Goal: Book appointment/travel/reservation

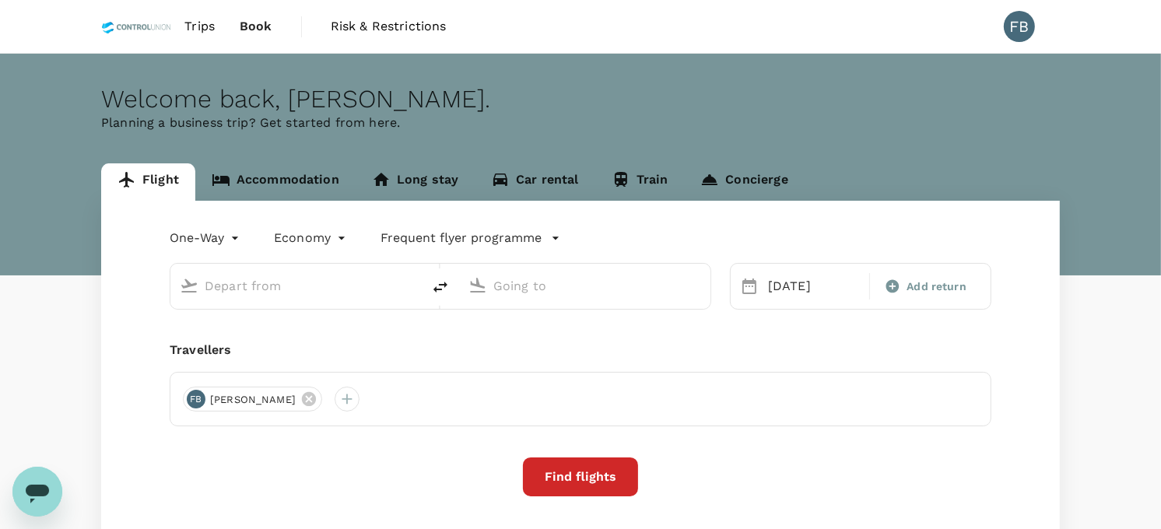
type input "[GEOGRAPHIC_DATA] (LDU)"
type input "Kuala Lumpur Intl ([GEOGRAPHIC_DATA])"
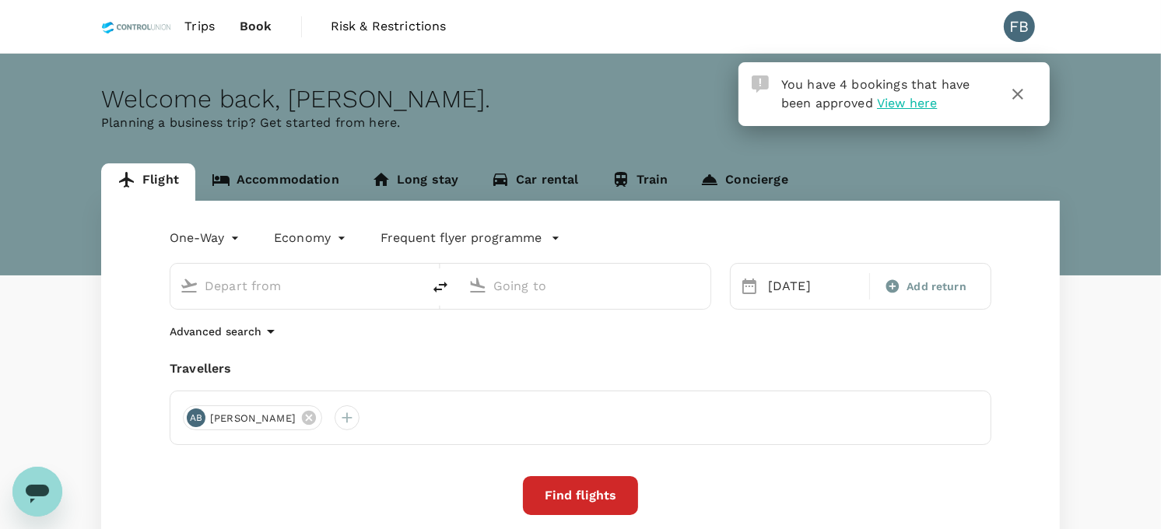
type input "[GEOGRAPHIC_DATA] (LDU)"
type input "Kuala Lumpur Intl ([GEOGRAPHIC_DATA])"
click at [293, 184] on link "Accommodation" at bounding box center [275, 181] width 160 height 37
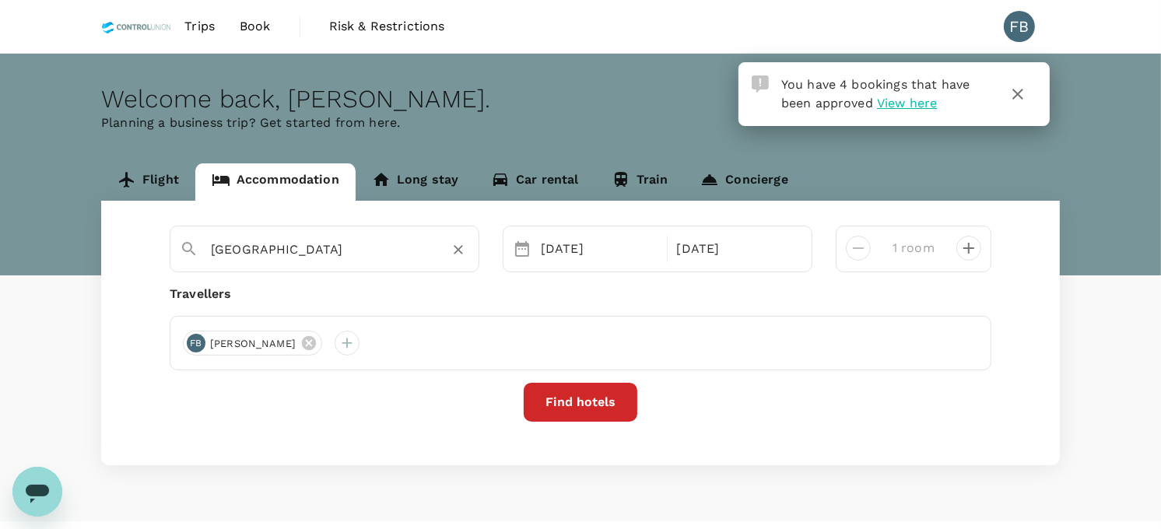
click at [459, 254] on icon "Clear" at bounding box center [459, 250] width 16 height 16
click at [339, 249] on input "text" at bounding box center [318, 249] width 215 height 24
paste input "[GEOGRAPHIC_DATA]"
type input "[GEOGRAPHIC_DATA]"
click at [584, 247] on div "[DATE]" at bounding box center [599, 248] width 129 height 31
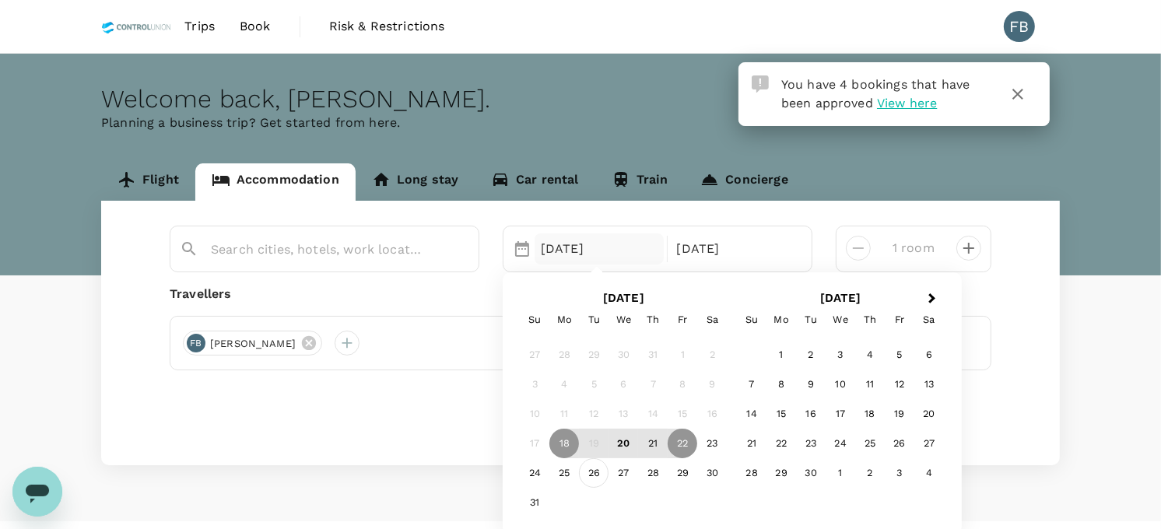
click at [595, 478] on div "26" at bounding box center [594, 473] width 30 height 30
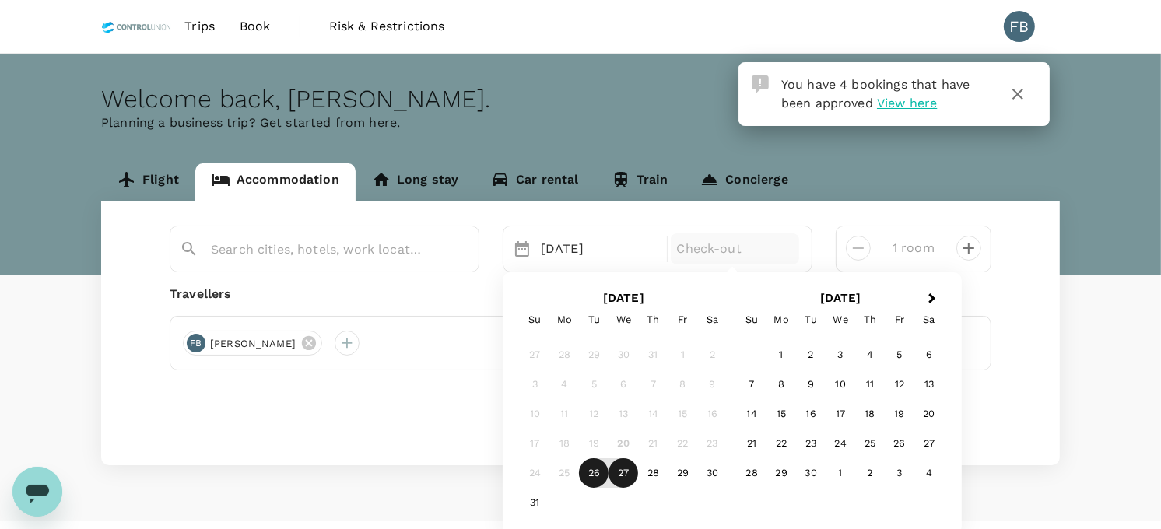
click at [619, 475] on div "27" at bounding box center [624, 473] width 30 height 30
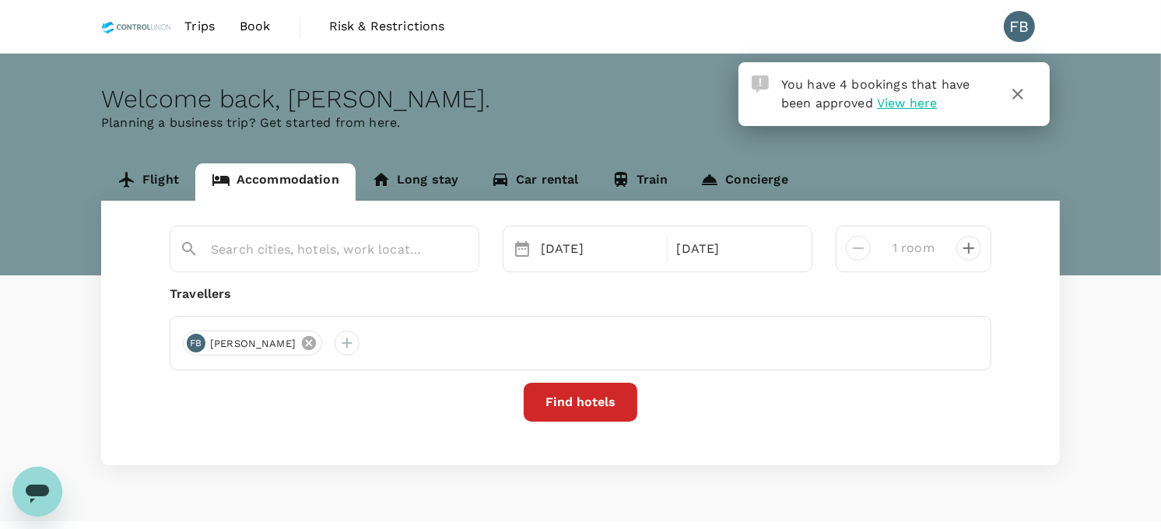
click at [316, 344] on icon at bounding box center [309, 343] width 14 height 14
click at [190, 344] on div at bounding box center [195, 343] width 25 height 25
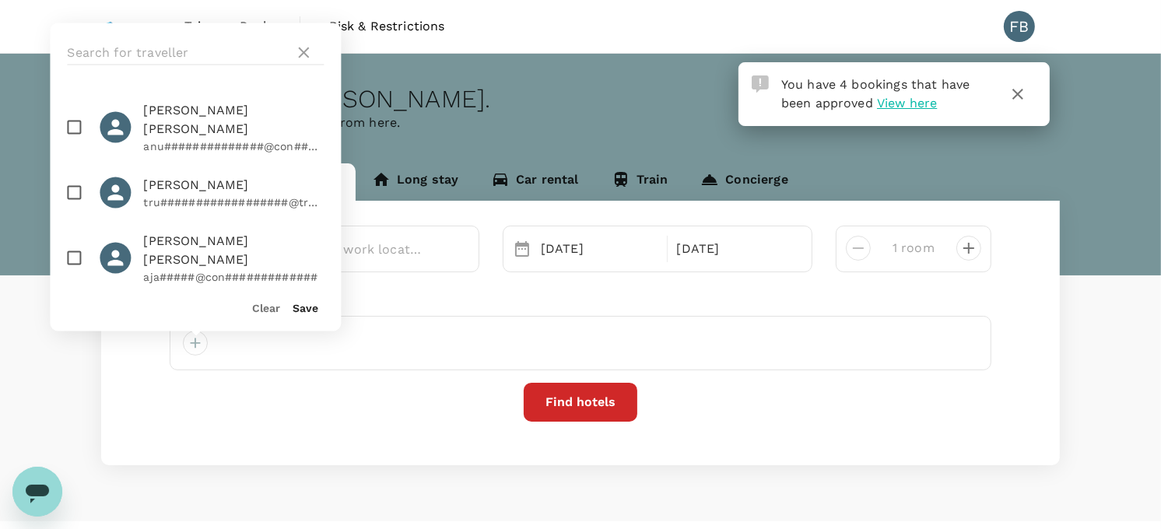
scroll to position [865, 0]
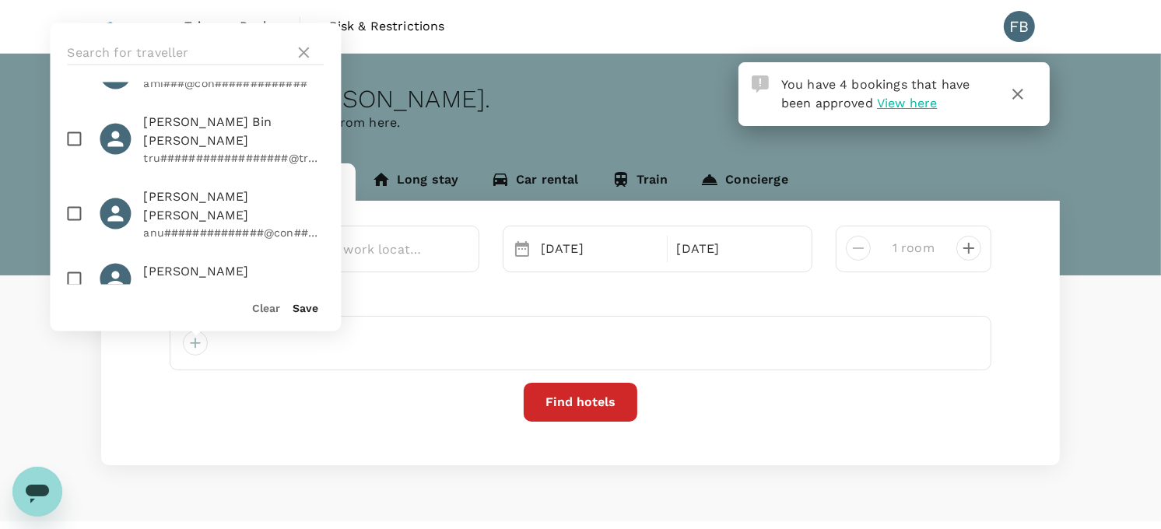
click at [68, 263] on input "checkbox" at bounding box center [74, 279] width 33 height 33
checkbox input "true"
click at [318, 310] on button "Save" at bounding box center [306, 309] width 26 height 12
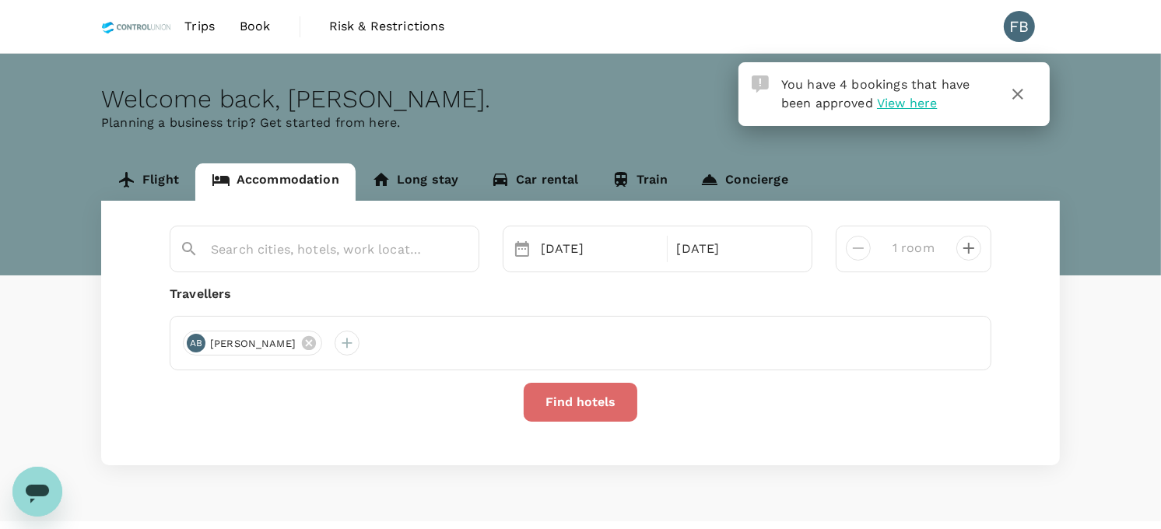
click at [543, 395] on button "Find hotels" at bounding box center [581, 402] width 114 height 39
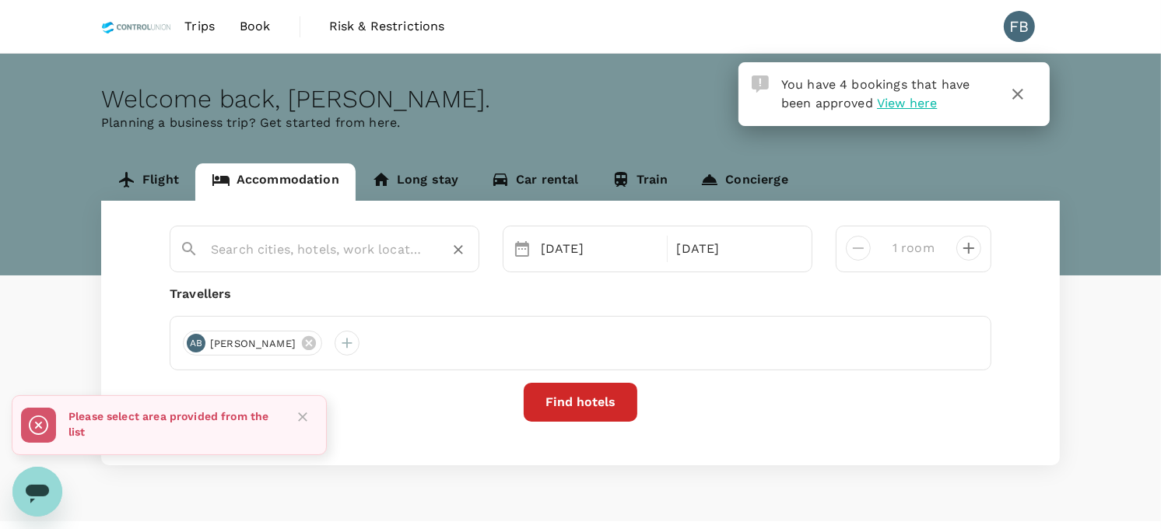
click at [350, 246] on input "text" at bounding box center [318, 249] width 215 height 24
click at [346, 297] on div "[GEOGRAPHIC_DATA]" at bounding box center [335, 301] width 274 height 16
type input "[GEOGRAPHIC_DATA]"
click at [563, 402] on button "Find hotels" at bounding box center [581, 402] width 114 height 39
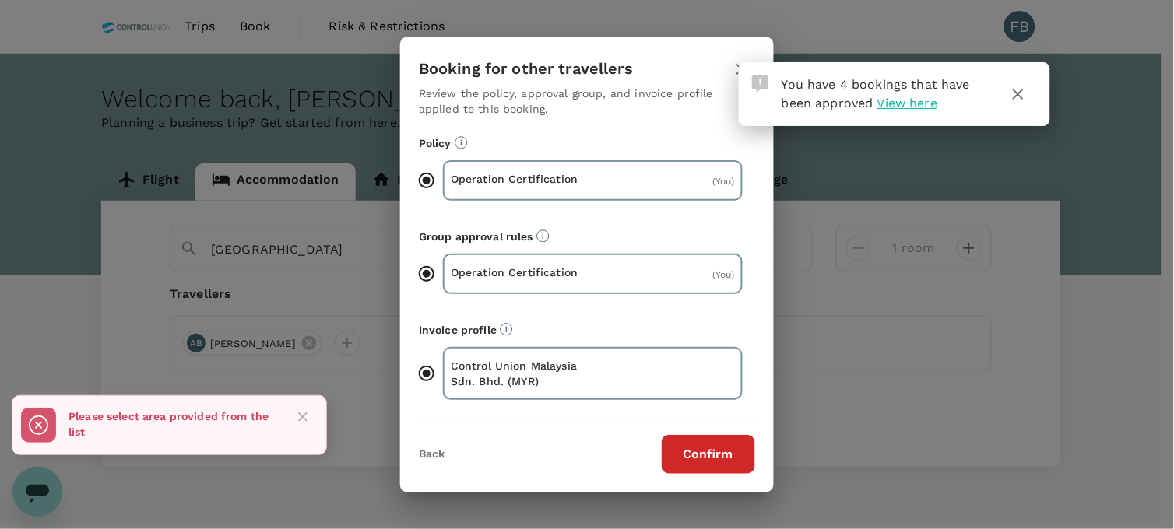
click at [700, 456] on button "Confirm" at bounding box center [708, 454] width 93 height 39
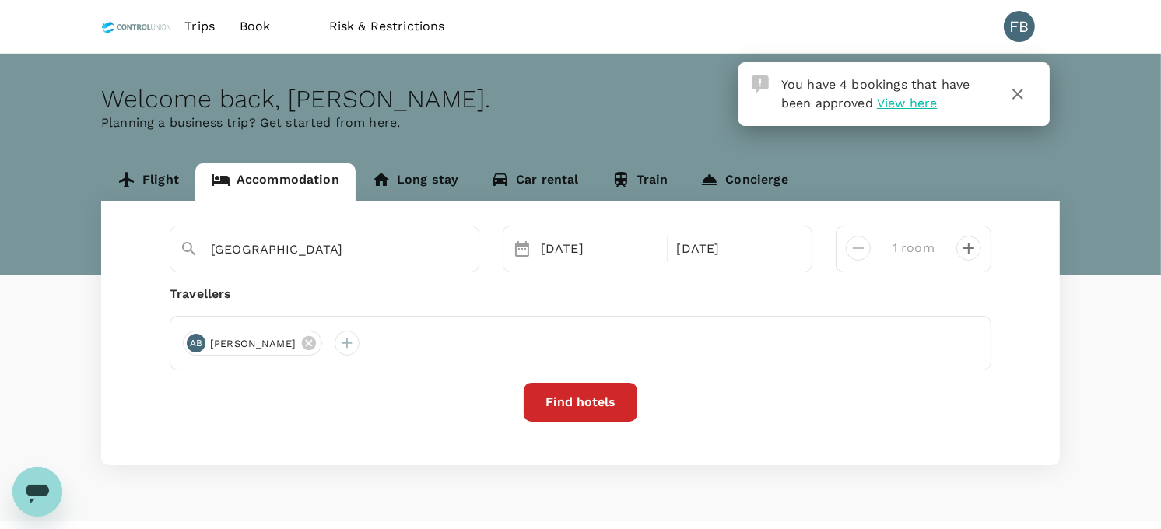
click at [1016, 97] on icon "button" at bounding box center [1018, 94] width 19 height 19
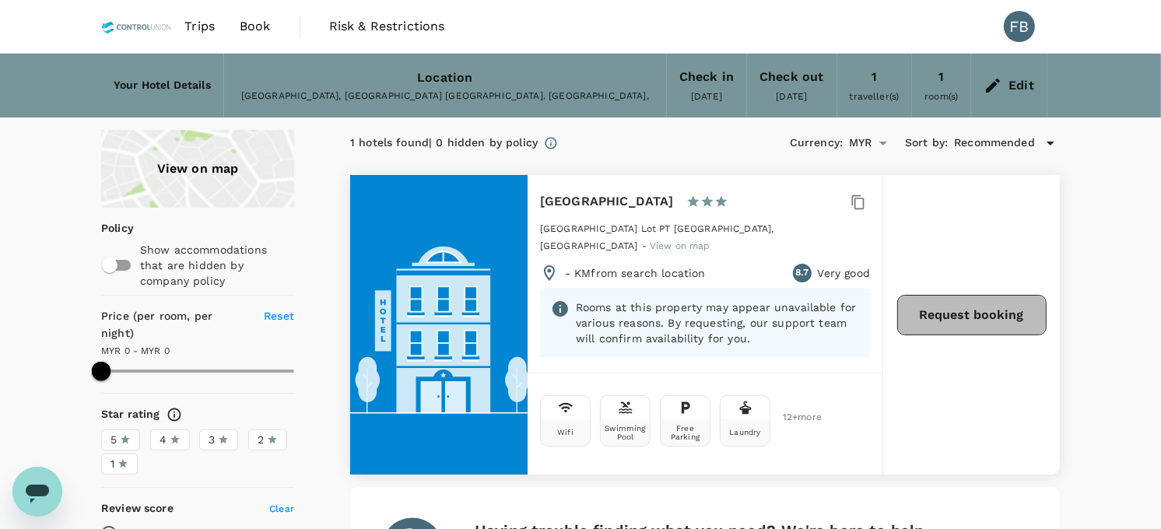
click at [940, 324] on button "Request booking" at bounding box center [971, 315] width 149 height 40
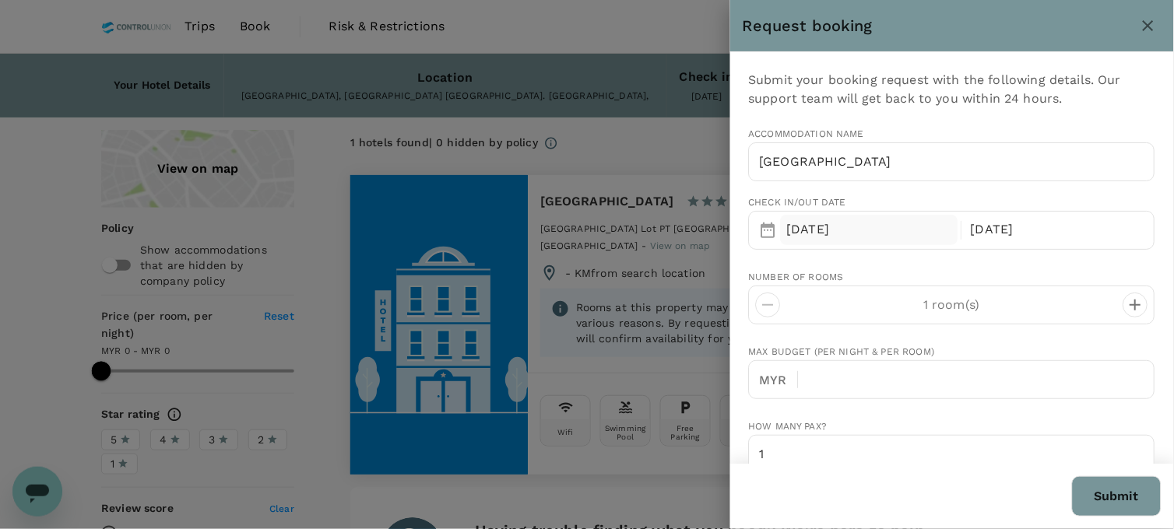
type input "60"
type input "176404771"
type input "[EMAIL_ADDRESS][DOMAIN_NAME]"
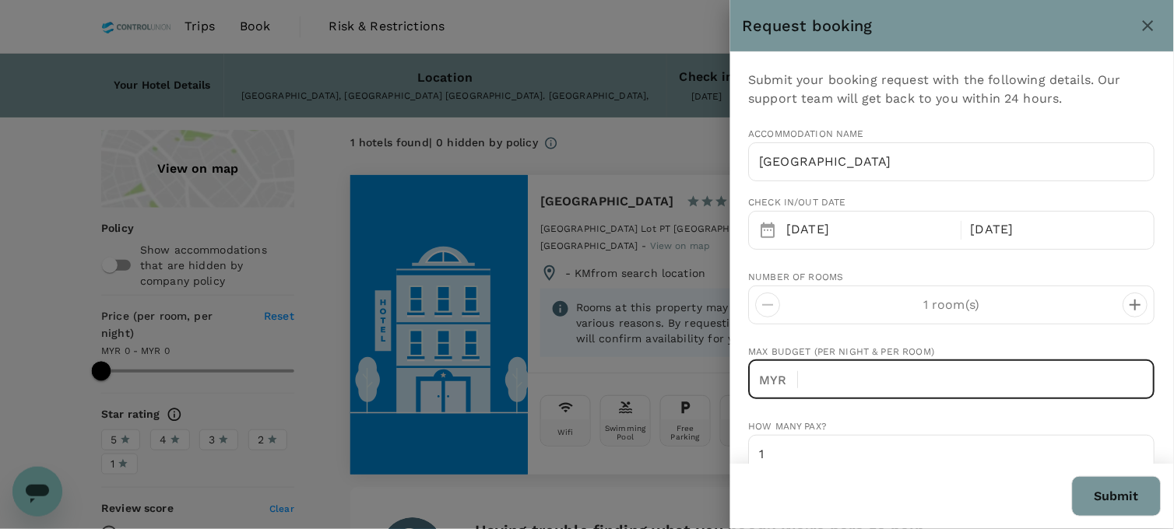
click at [891, 376] on input "text" at bounding box center [983, 379] width 344 height 39
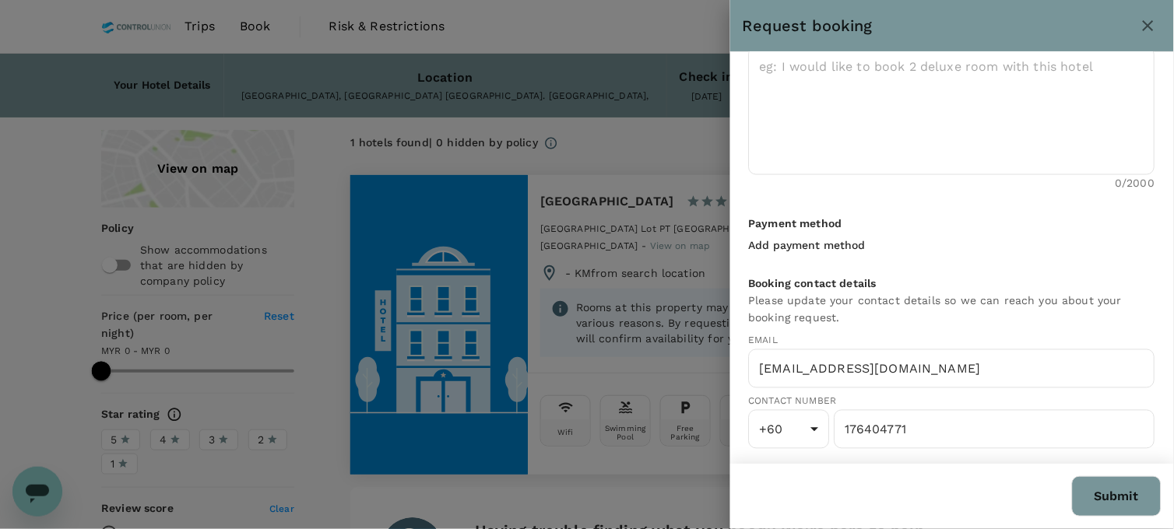
scroll to position [376, 0]
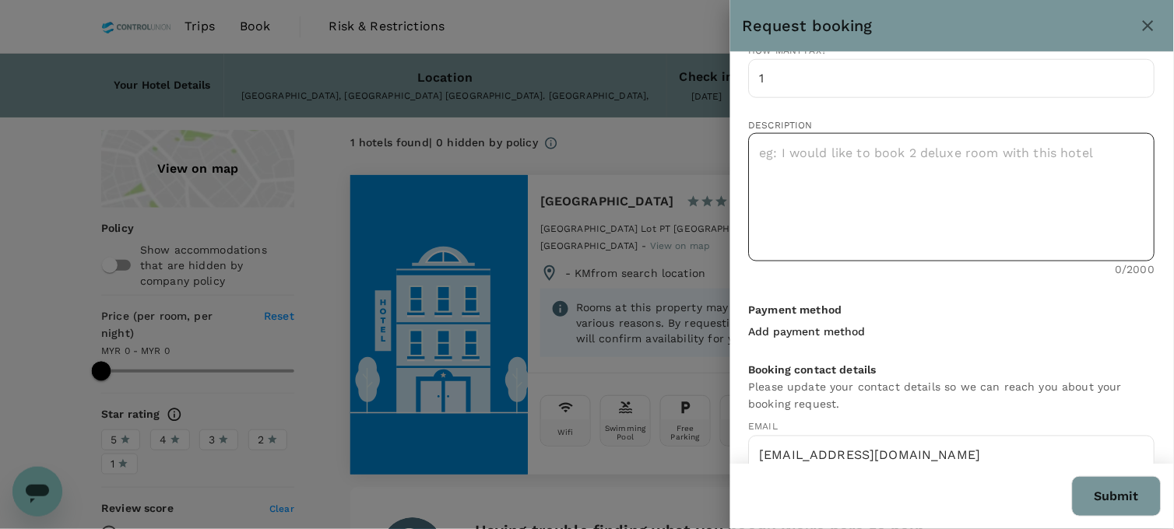
type input "250"
click at [892, 181] on textarea at bounding box center [952, 197] width 406 height 128
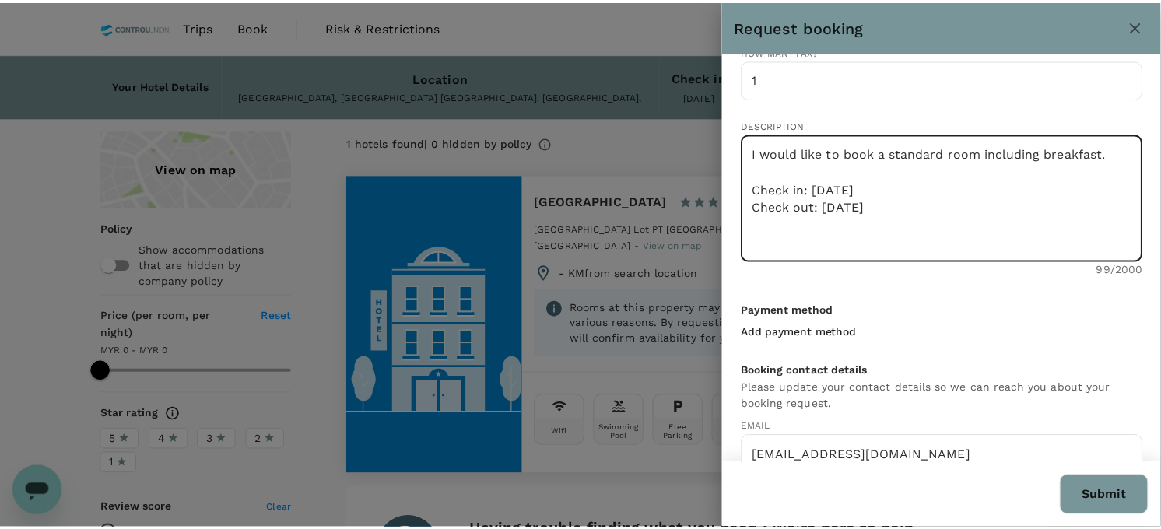
scroll to position [462, 0]
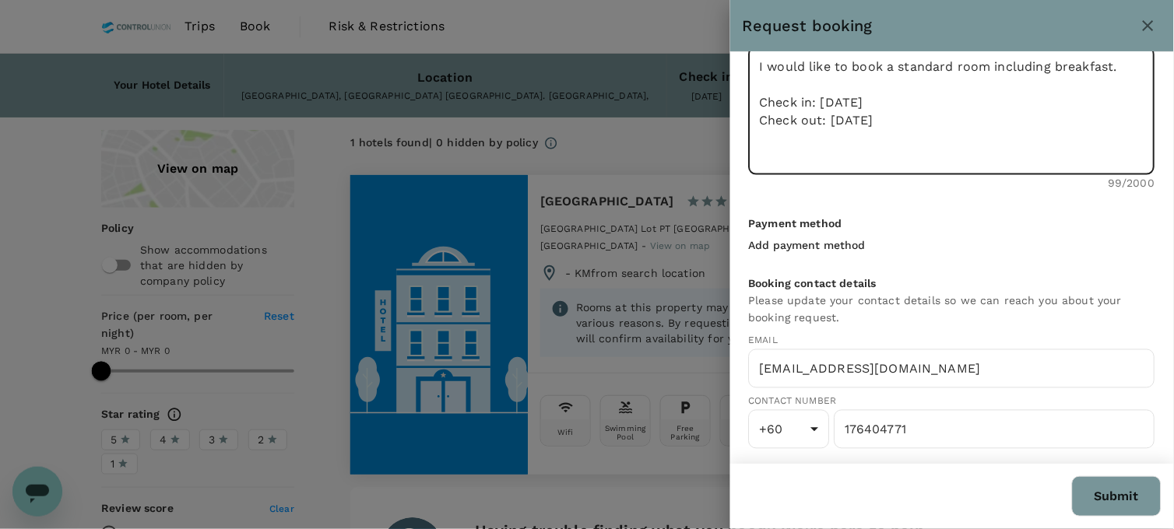
type textarea "I would like to book a standard room including breakfast. Check in: [DATE] Chec…"
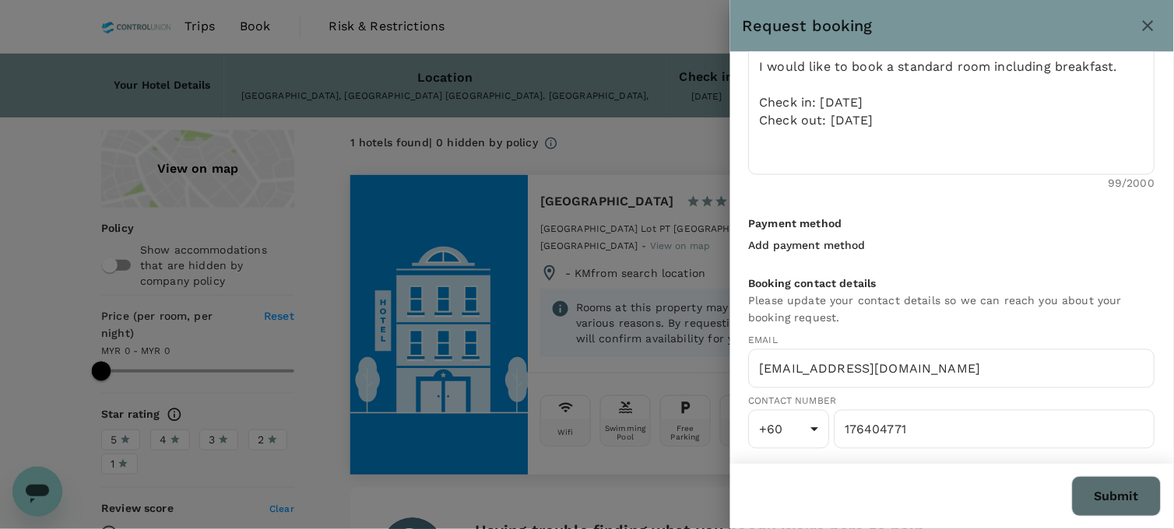
click at [1108, 496] on button "Submit" at bounding box center [1117, 496] width 90 height 40
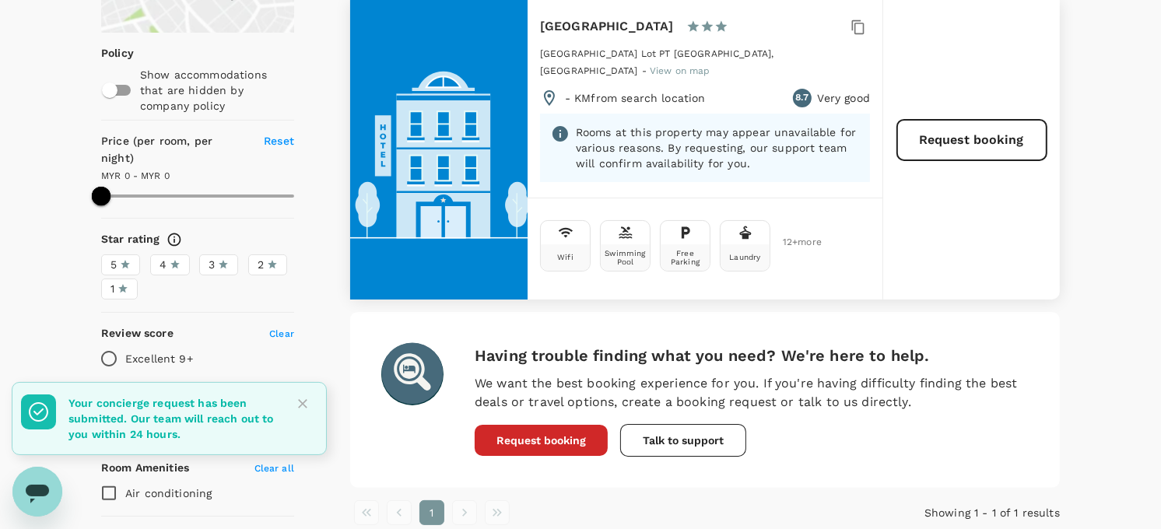
scroll to position [0, 0]
